Goal: Transaction & Acquisition: Purchase product/service

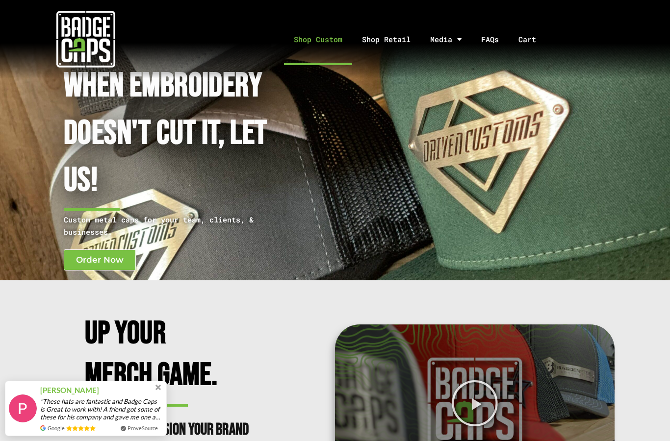
click at [321, 42] on link "Shop Custom" at bounding box center [318, 39] width 68 height 51
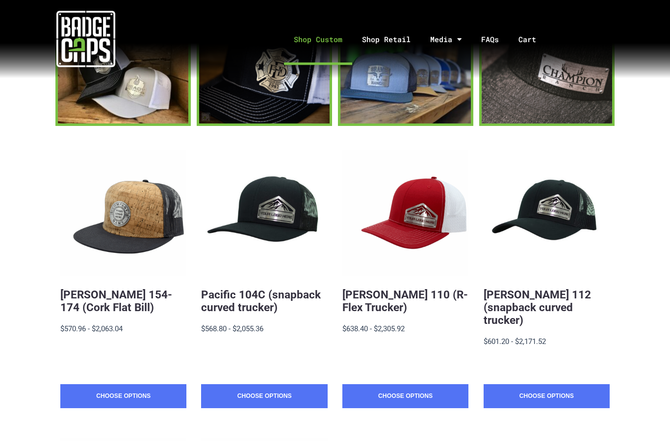
scroll to position [123, 0]
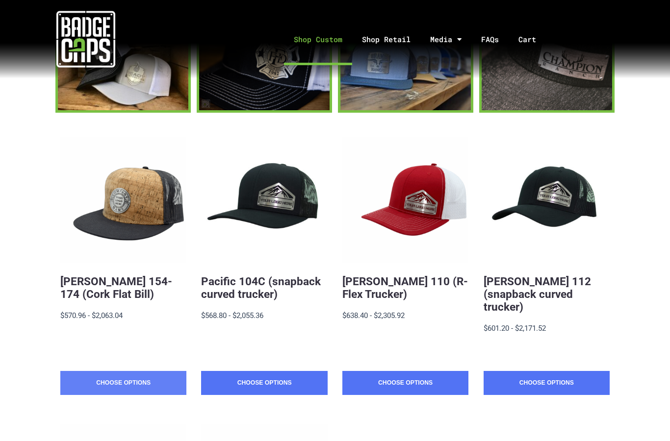
click at [128, 371] on link "Choose Options" at bounding box center [123, 383] width 126 height 25
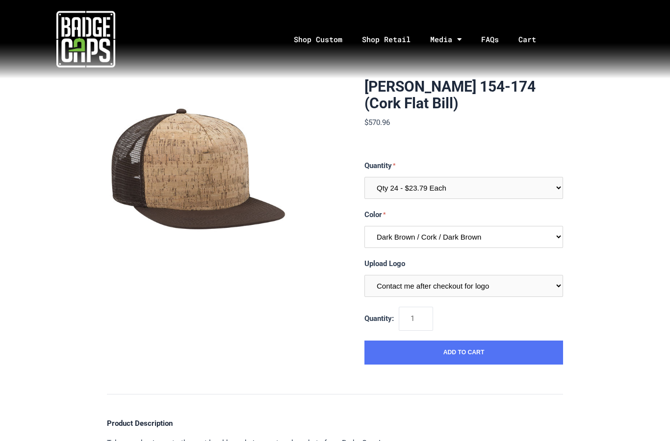
select select "286"
